Goal: Information Seeking & Learning: Learn about a topic

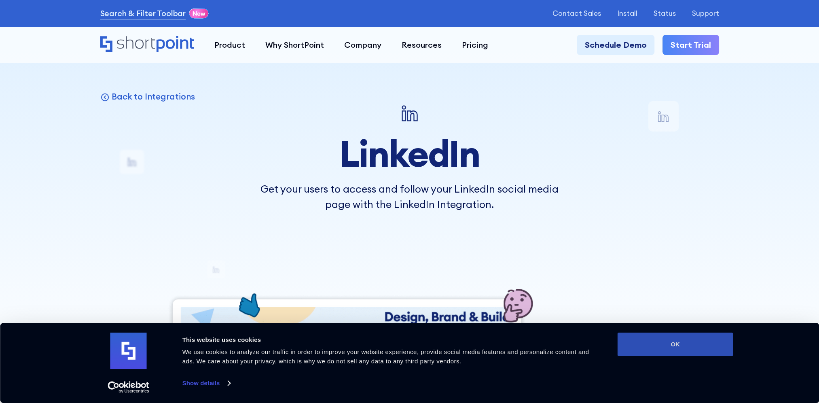
click at [665, 347] on button "OK" at bounding box center [676, 344] width 116 height 23
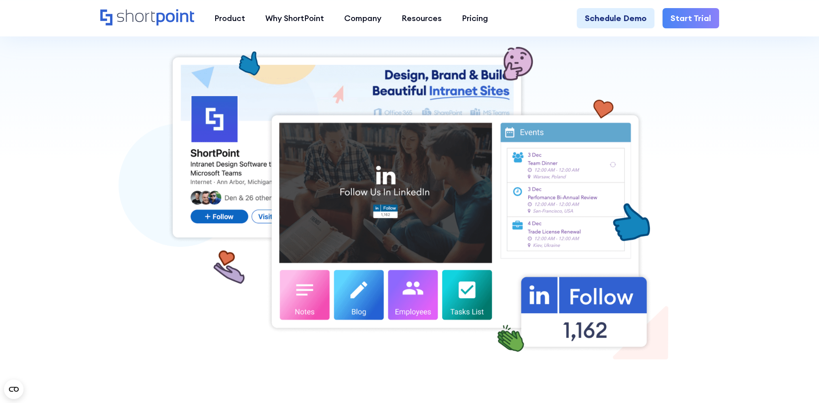
scroll to position [121, 0]
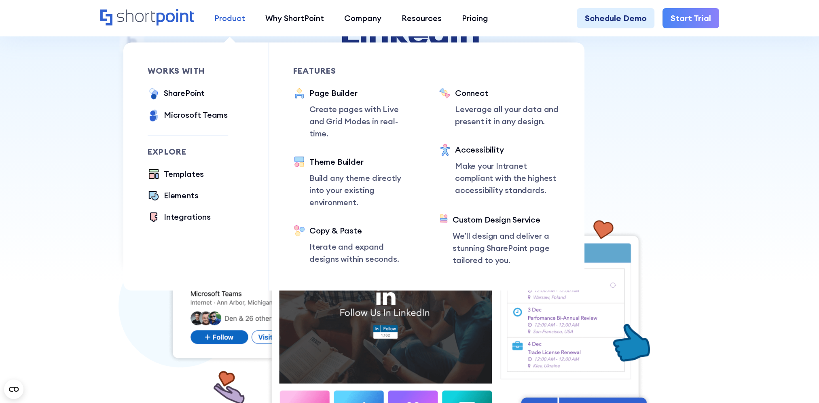
click at [218, 17] on div "Product" at bounding box center [229, 18] width 31 height 12
click at [192, 94] on div "SharePoint" at bounding box center [184, 93] width 41 height 12
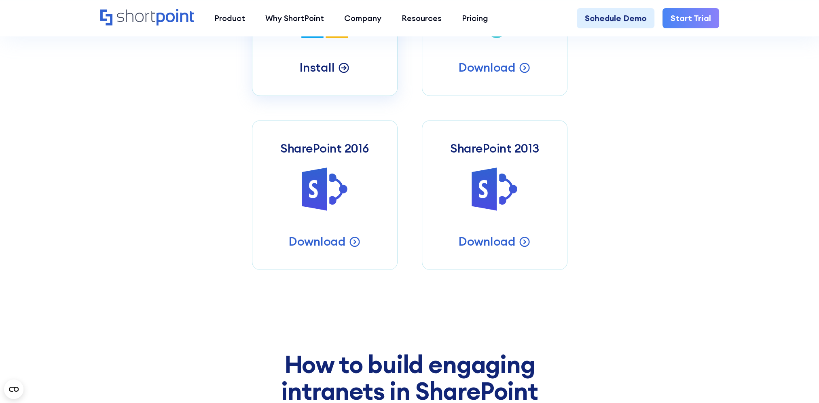
scroll to position [445, 0]
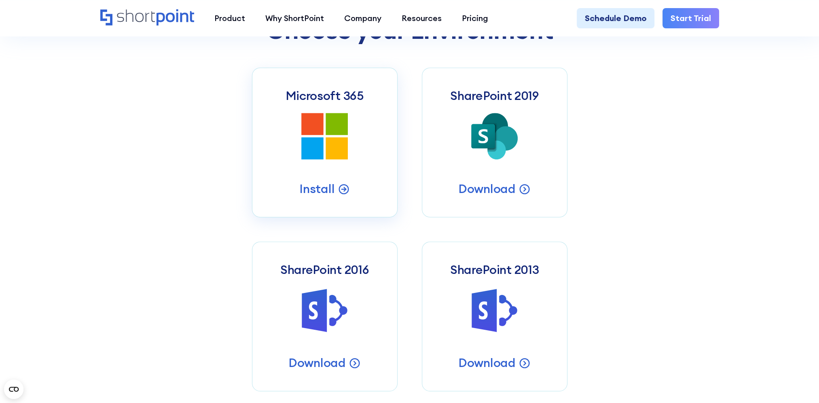
click at [337, 173] on link "Microsoft 365 Microsoft 365 SharePoint Intranets Install" at bounding box center [325, 143] width 146 height 150
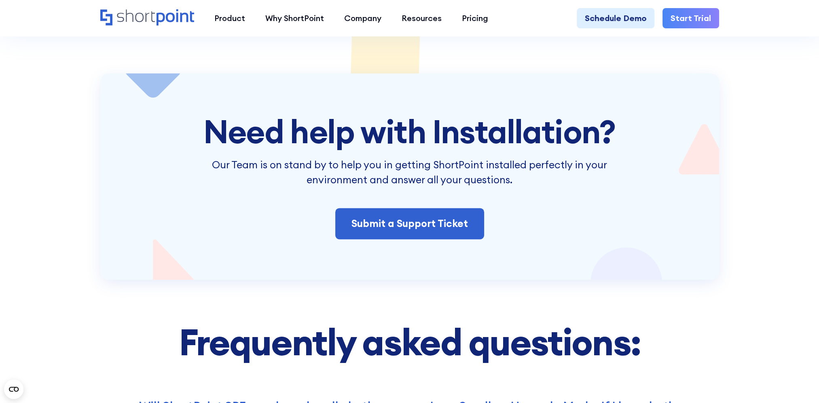
scroll to position [1538, 0]
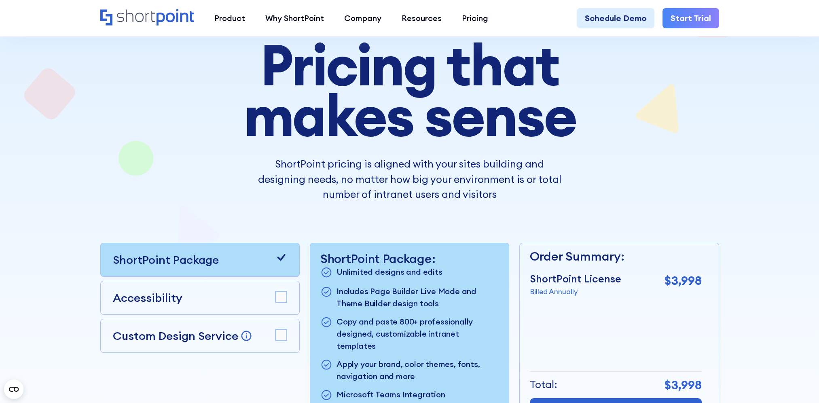
scroll to position [81, 0]
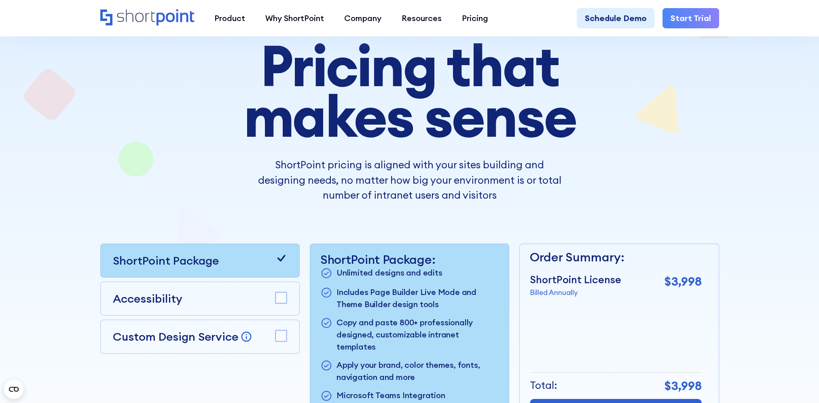
click at [42, 270] on div at bounding box center [409, 231] width 819 height 584
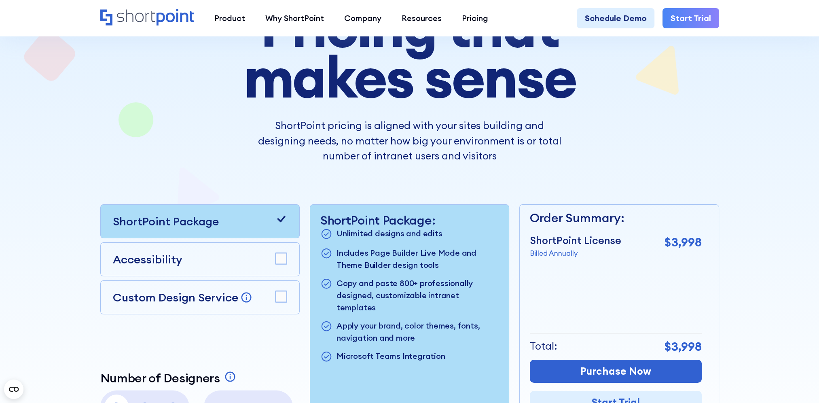
scroll to position [243, 0]
